Goal: Task Accomplishment & Management: Manage account settings

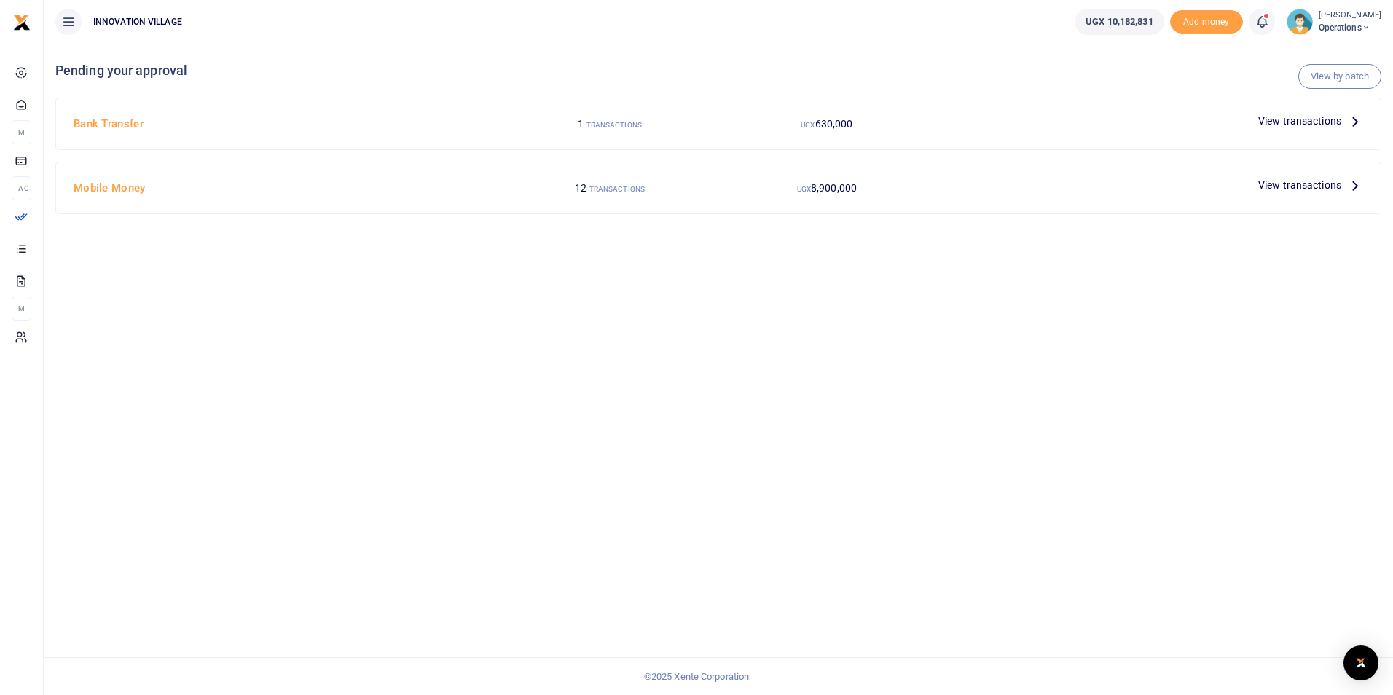
click at [1299, 181] on span "View transactions" at bounding box center [1300, 185] width 83 height 16
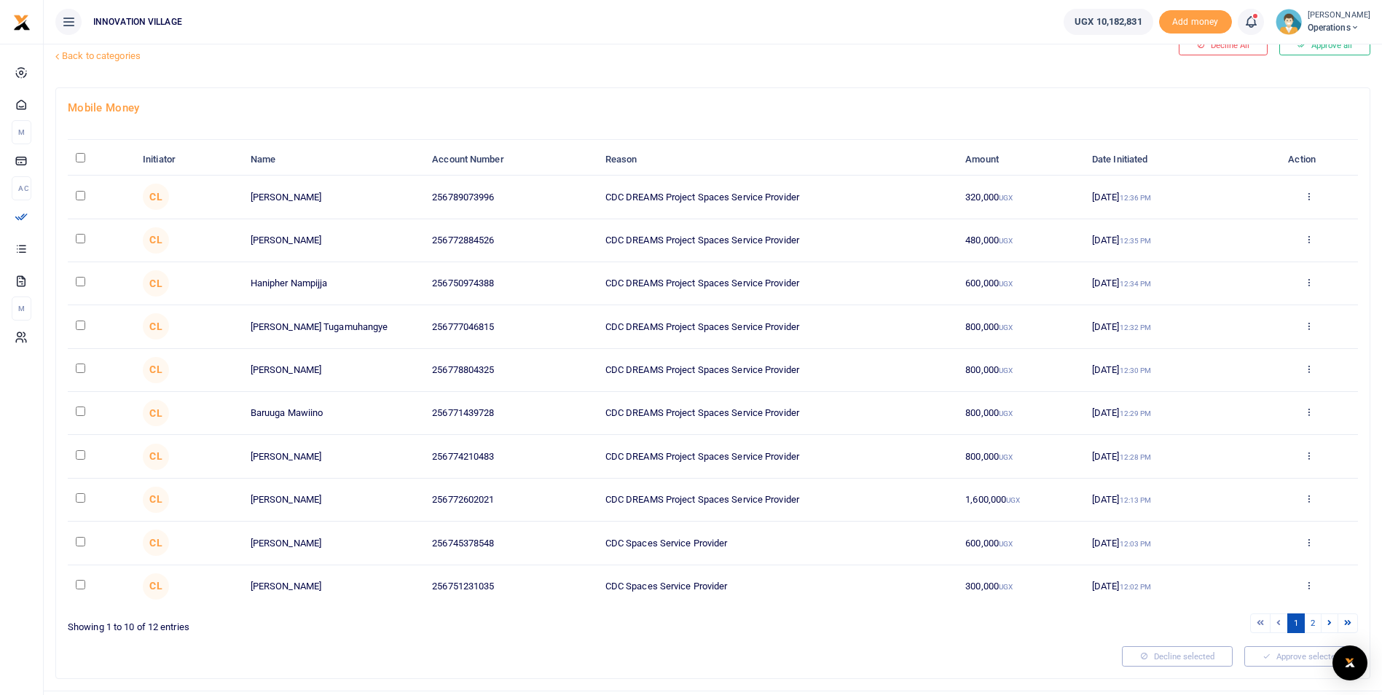
scroll to position [43, 0]
click at [82, 540] on input "checkbox" at bounding box center [80, 539] width 9 height 9
checkbox input "true"
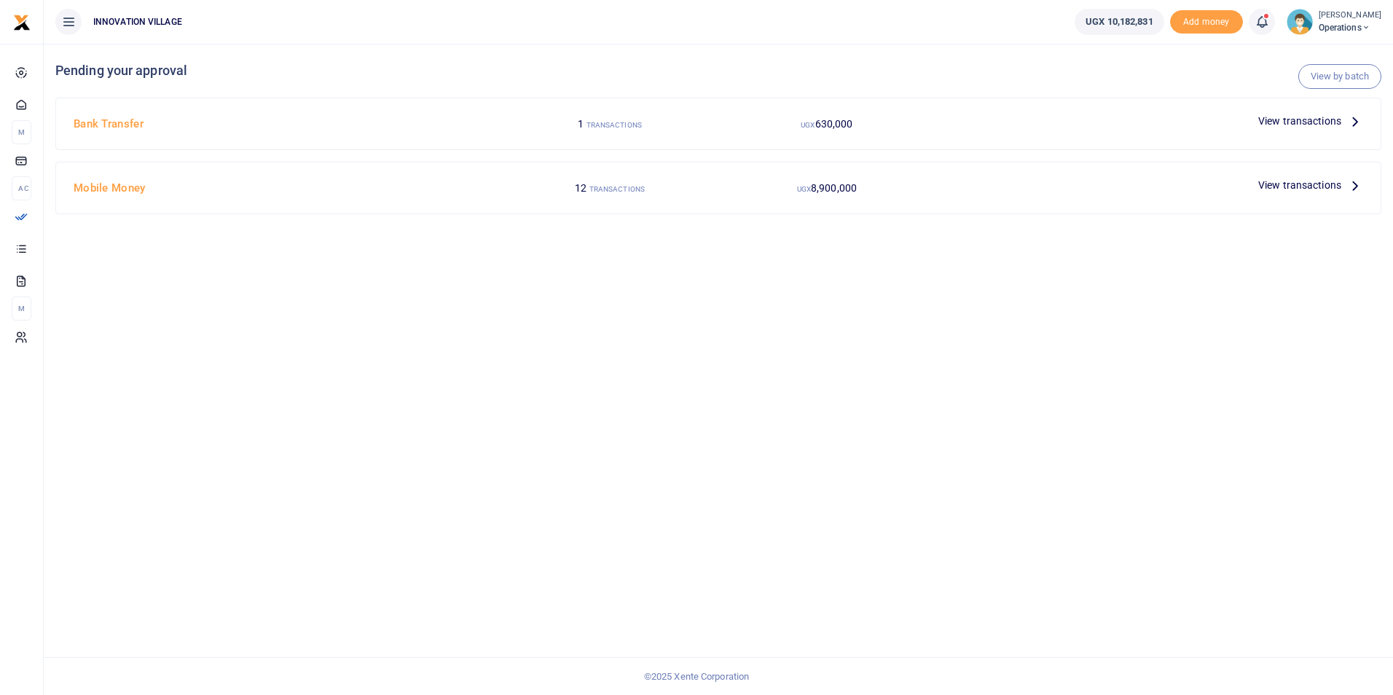
click at [1279, 183] on span "View transactions" at bounding box center [1300, 185] width 83 height 16
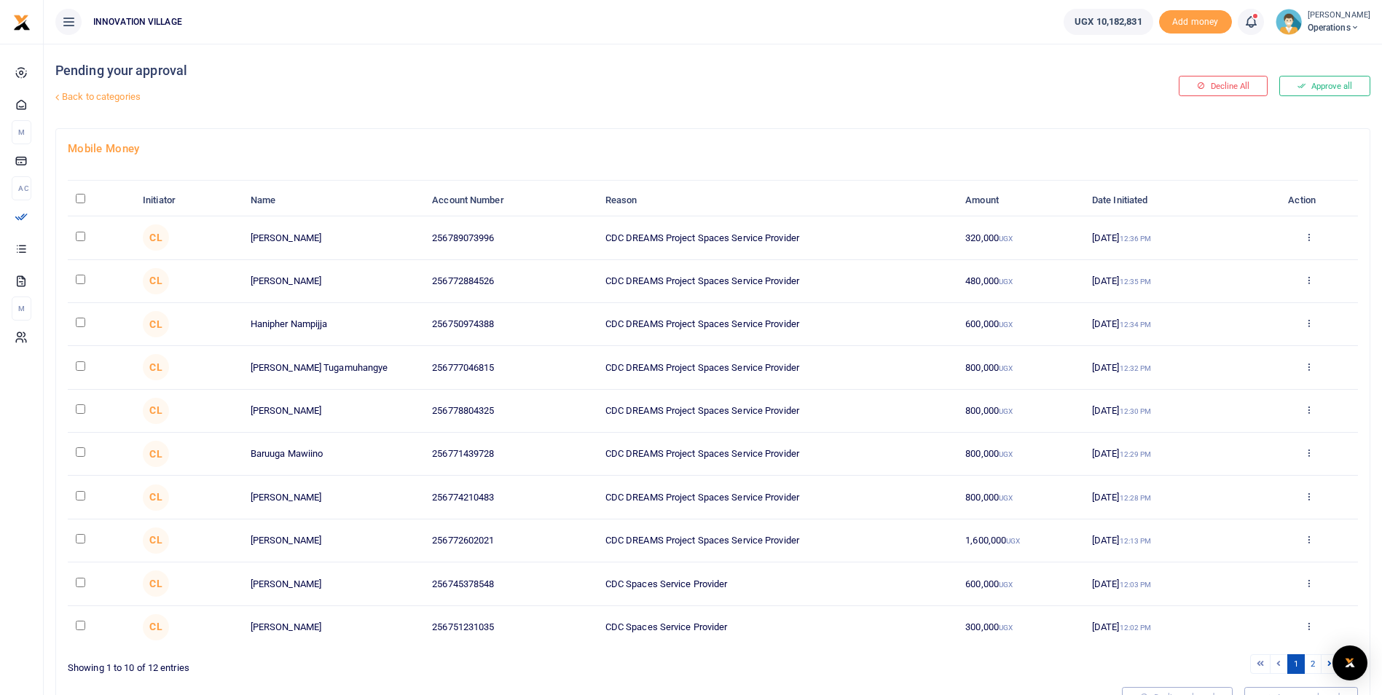
click at [79, 583] on input "checkbox" at bounding box center [80, 582] width 9 height 9
checkbox input "true"
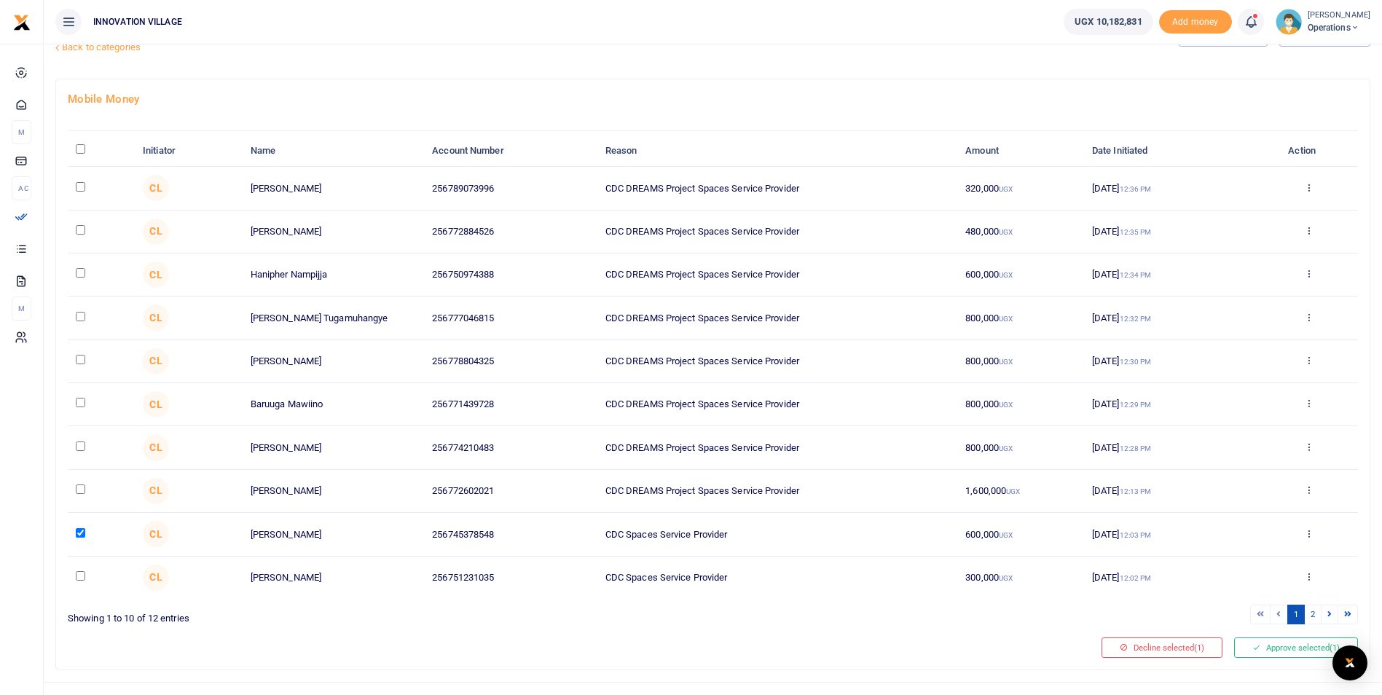
scroll to position [74, 0]
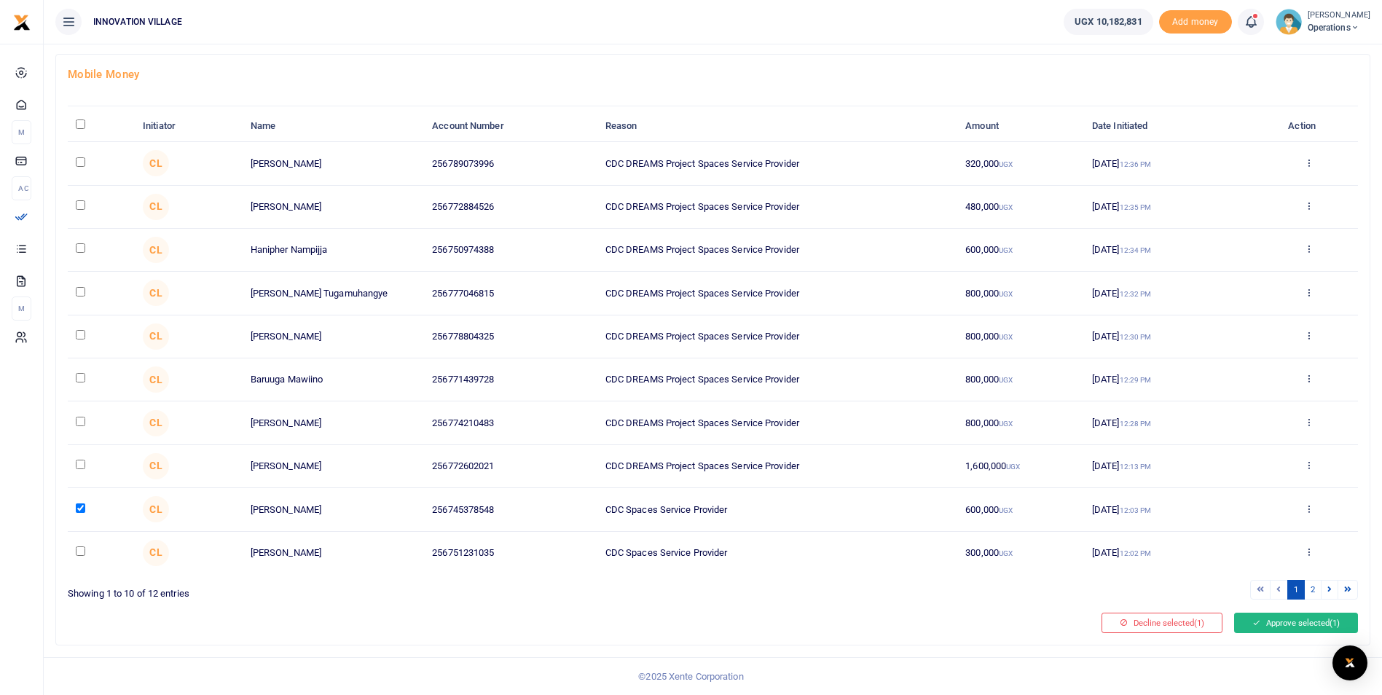
click at [1280, 622] on button "Approve selected (1)" at bounding box center [1296, 623] width 124 height 20
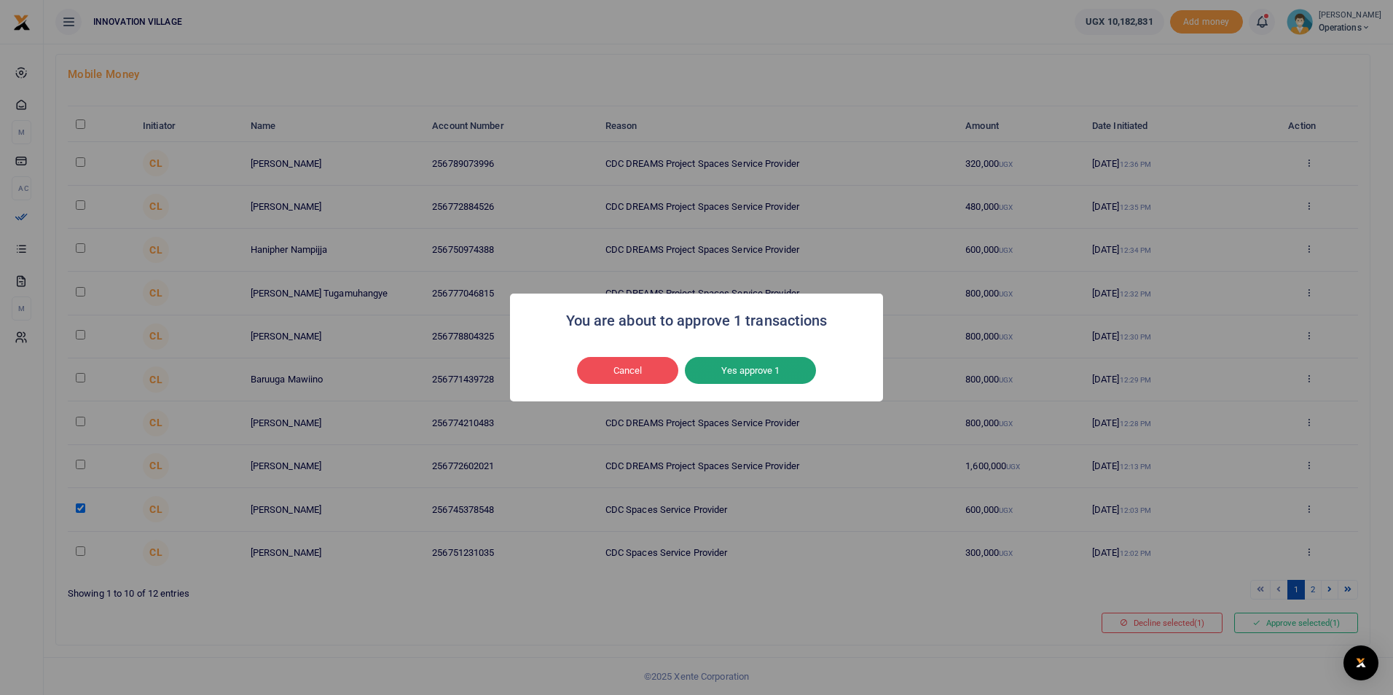
click at [751, 371] on button "Yes approve 1" at bounding box center [750, 371] width 131 height 28
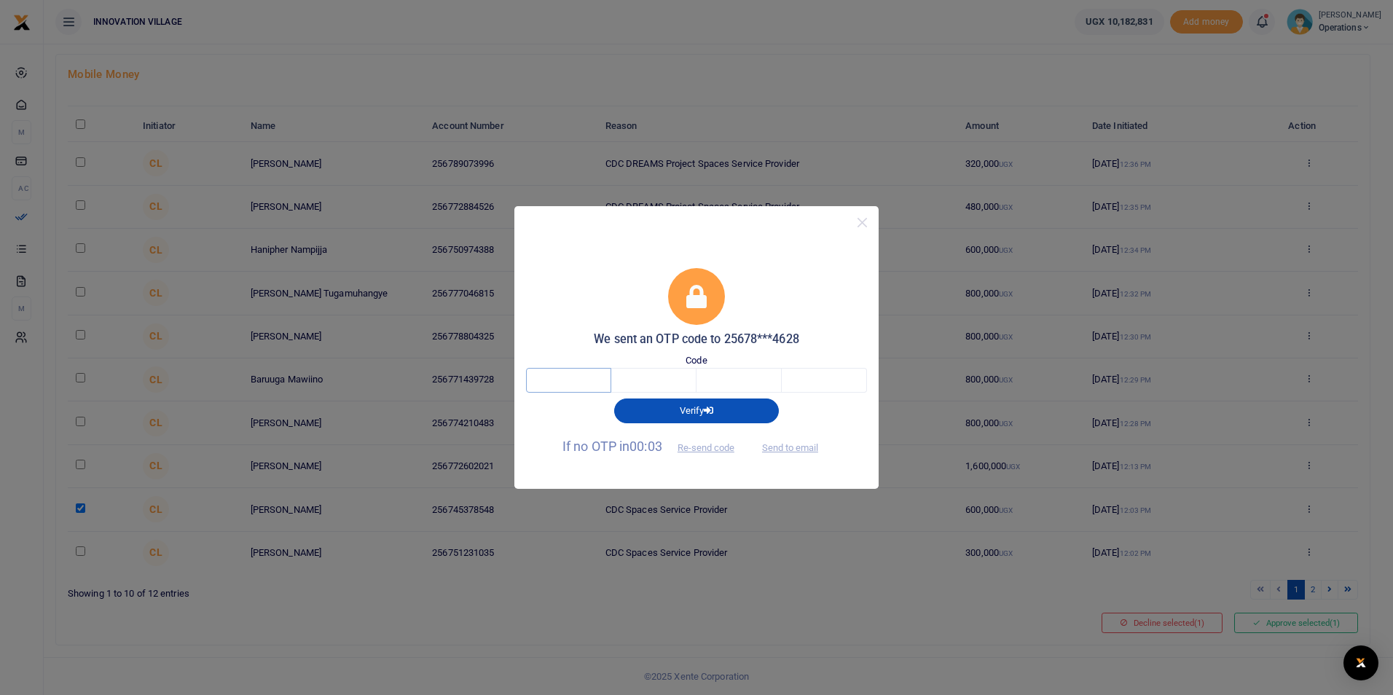
click at [576, 377] on input "text" at bounding box center [568, 380] width 85 height 25
type input "8"
type input "2"
type input "3"
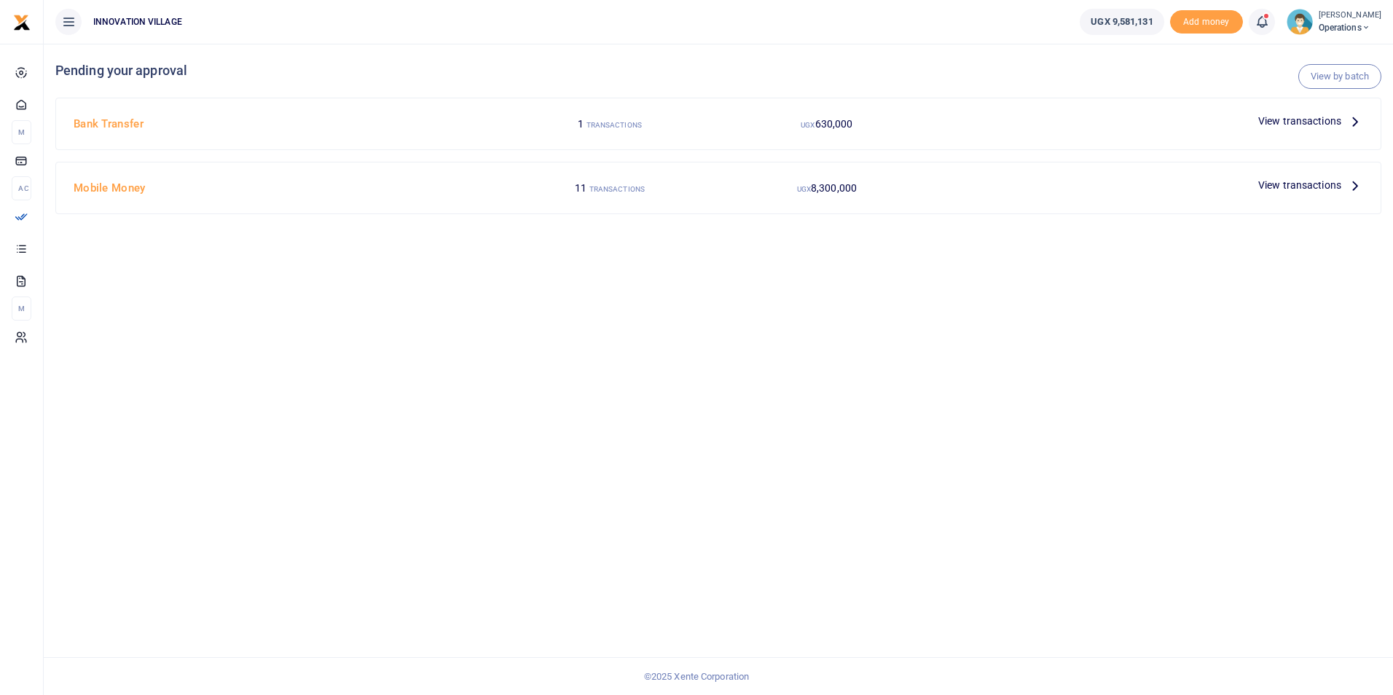
click at [1307, 121] on span "View transactions" at bounding box center [1300, 121] width 83 height 16
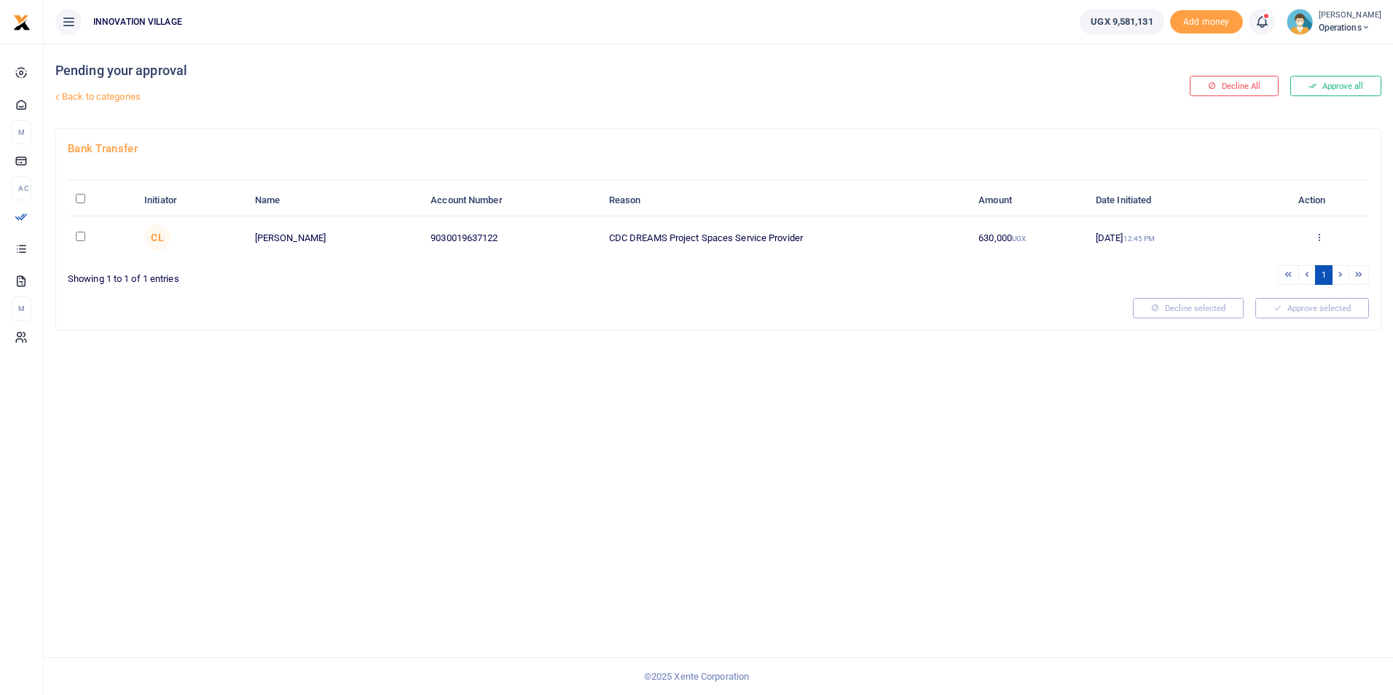
click at [79, 238] on input "checkbox" at bounding box center [80, 236] width 9 height 9
checkbox input "true"
click at [1290, 306] on button "Approve selected (1)" at bounding box center [1307, 308] width 124 height 20
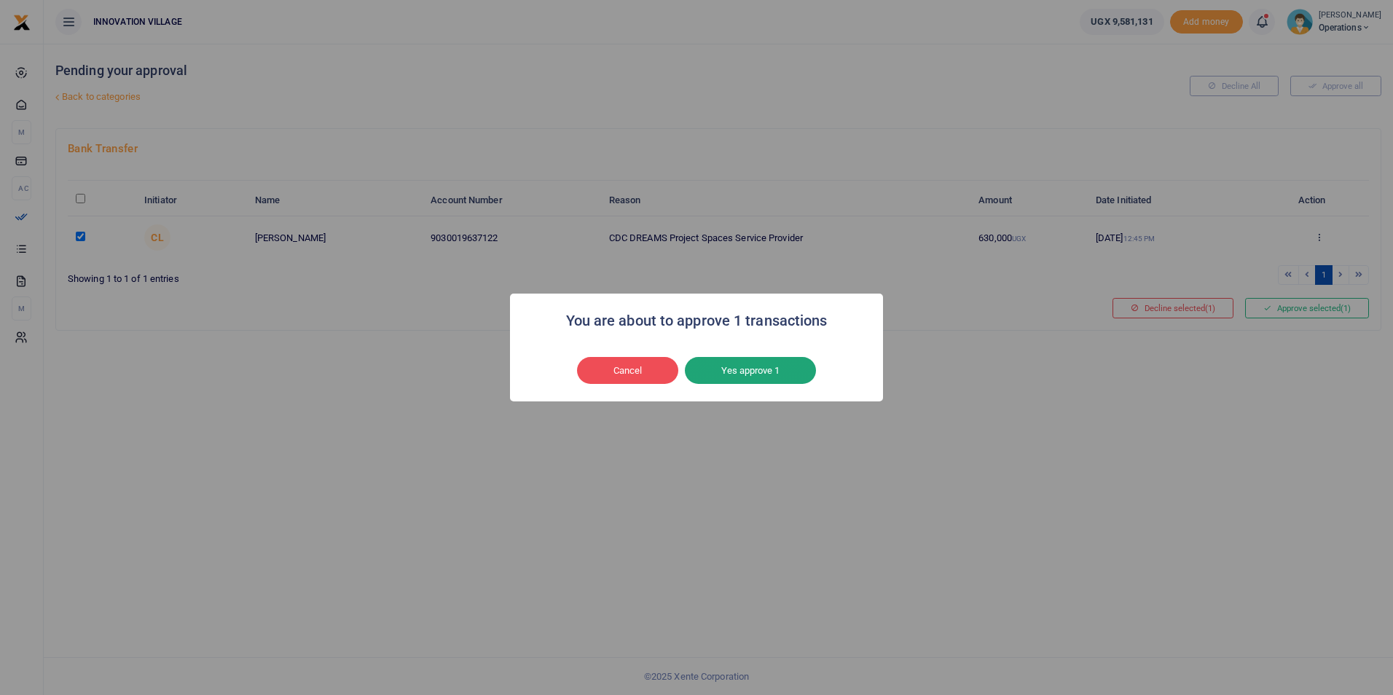
click at [764, 370] on button "Yes approve 1" at bounding box center [750, 371] width 131 height 28
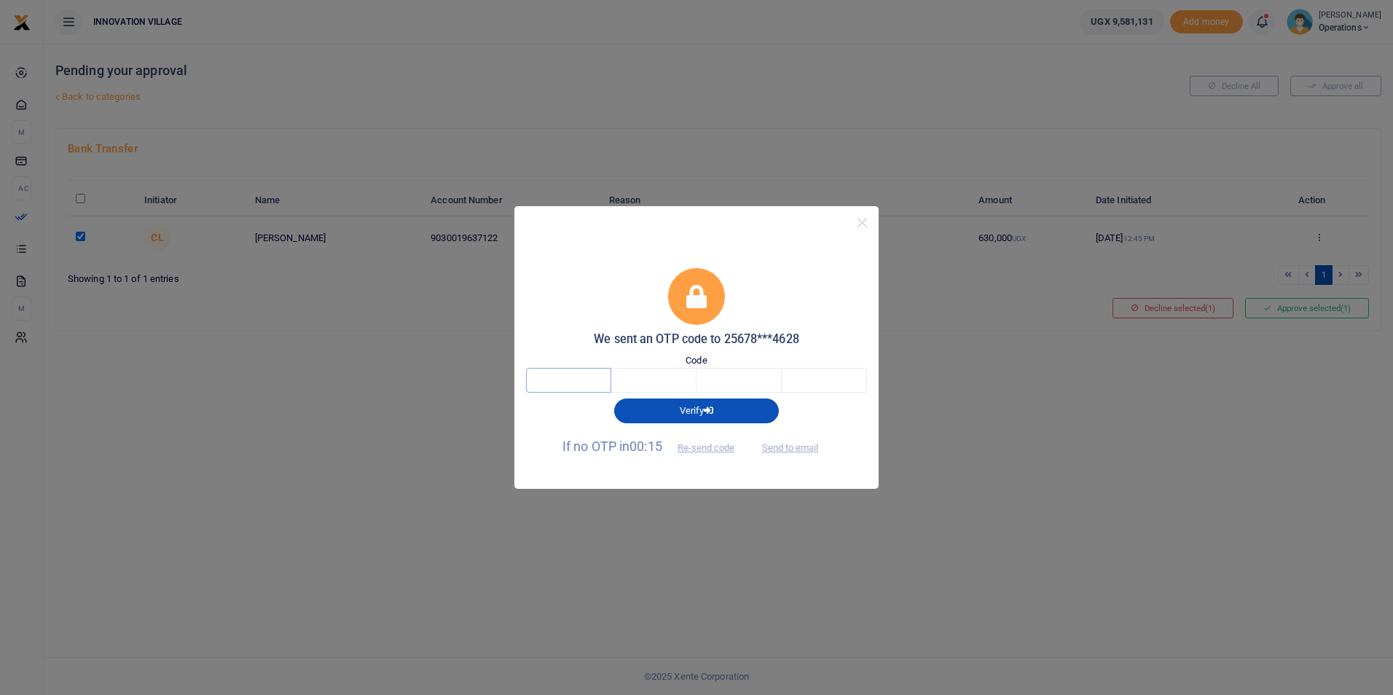
click at [550, 386] on input "text" at bounding box center [568, 380] width 85 height 25
type input "4"
type input "3"
type input "5"
type input "9"
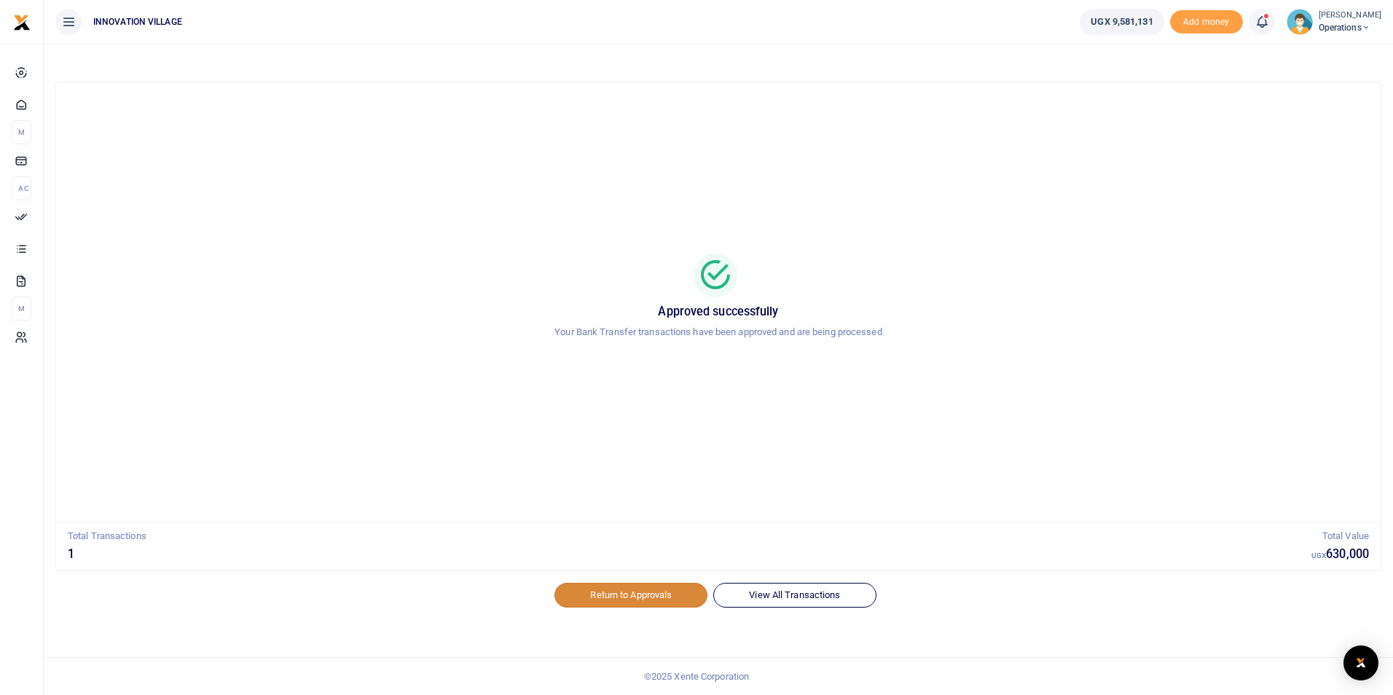
click at [595, 600] on link "Return to Approvals" at bounding box center [631, 595] width 153 height 25
